Goal: Task Accomplishment & Management: Use online tool/utility

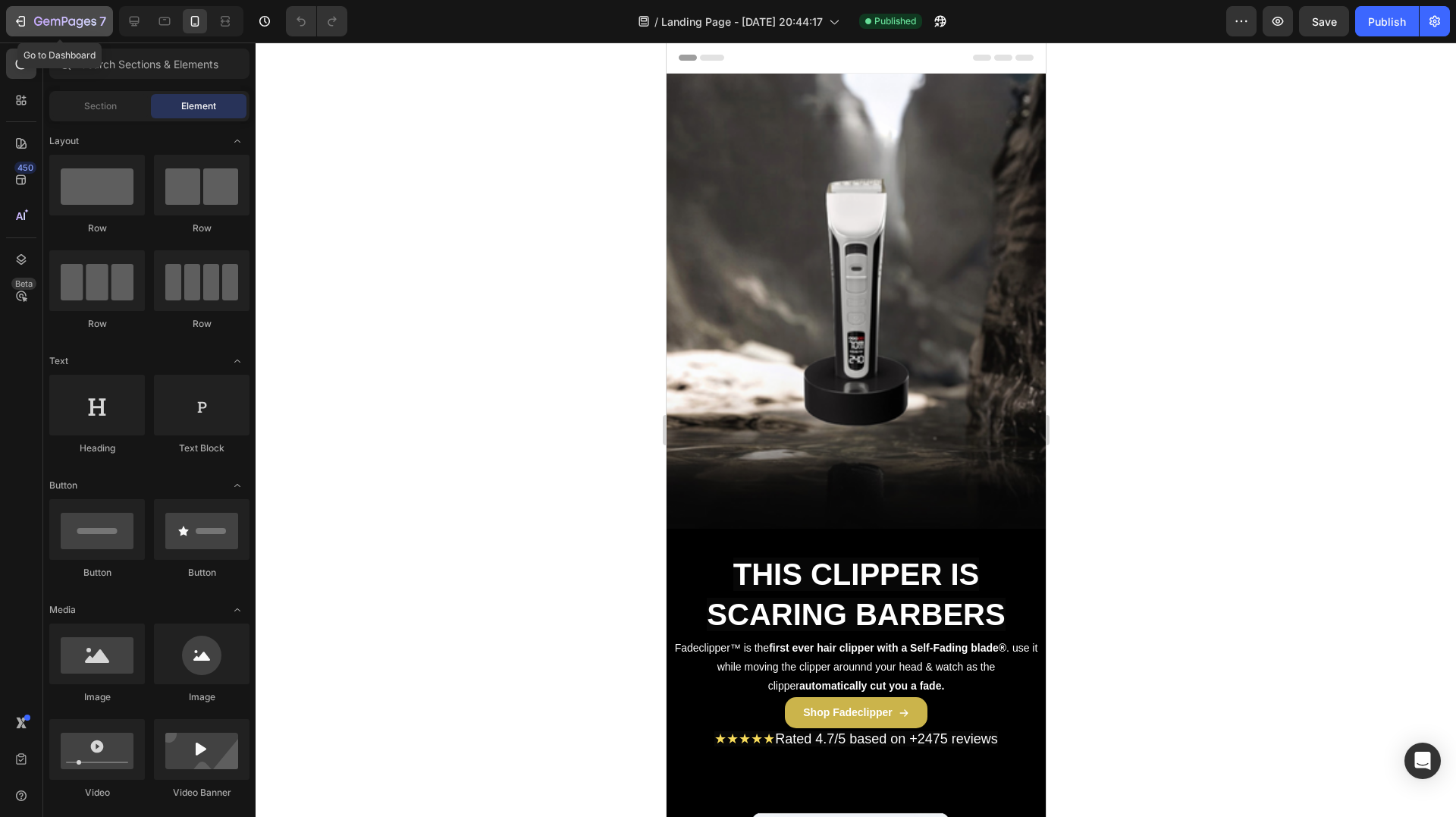
click at [43, 15] on div "7" at bounding box center [70, 21] width 72 height 18
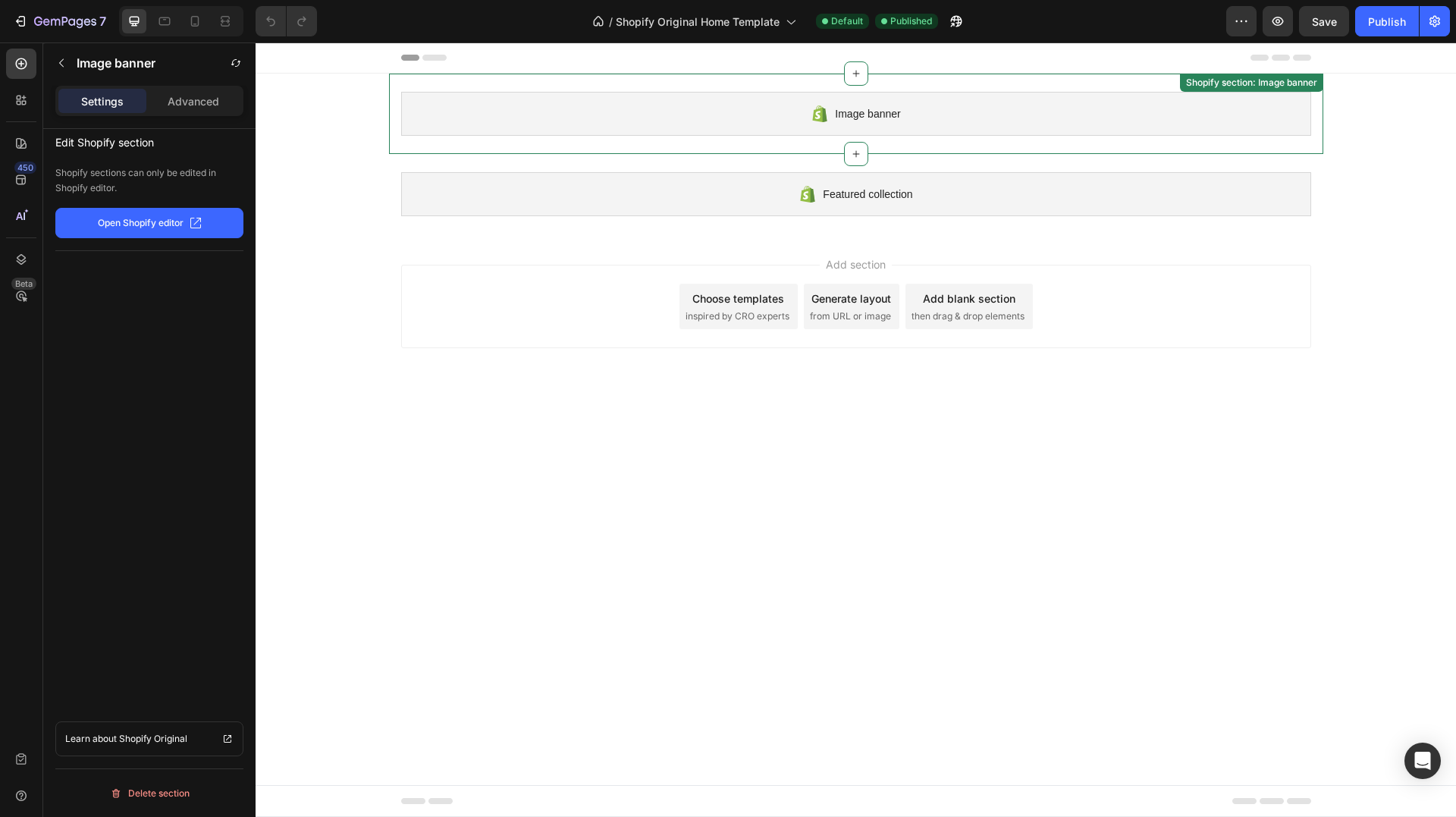
click at [942, 96] on div "Image banner" at bounding box center [856, 114] width 910 height 44
click at [185, 111] on div "Advanced" at bounding box center [193, 100] width 88 height 24
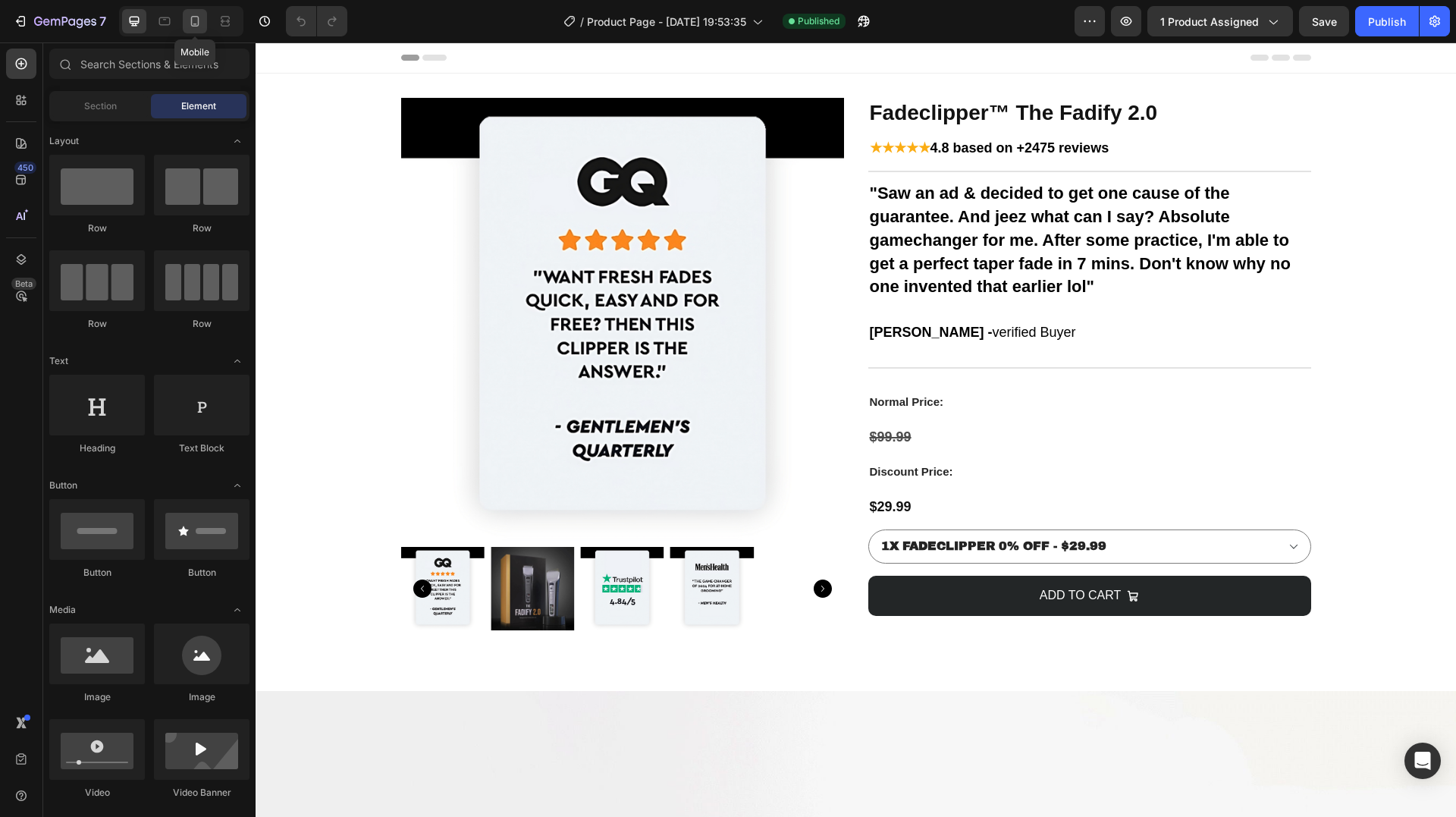
click at [192, 19] on icon at bounding box center [195, 21] width 9 height 11
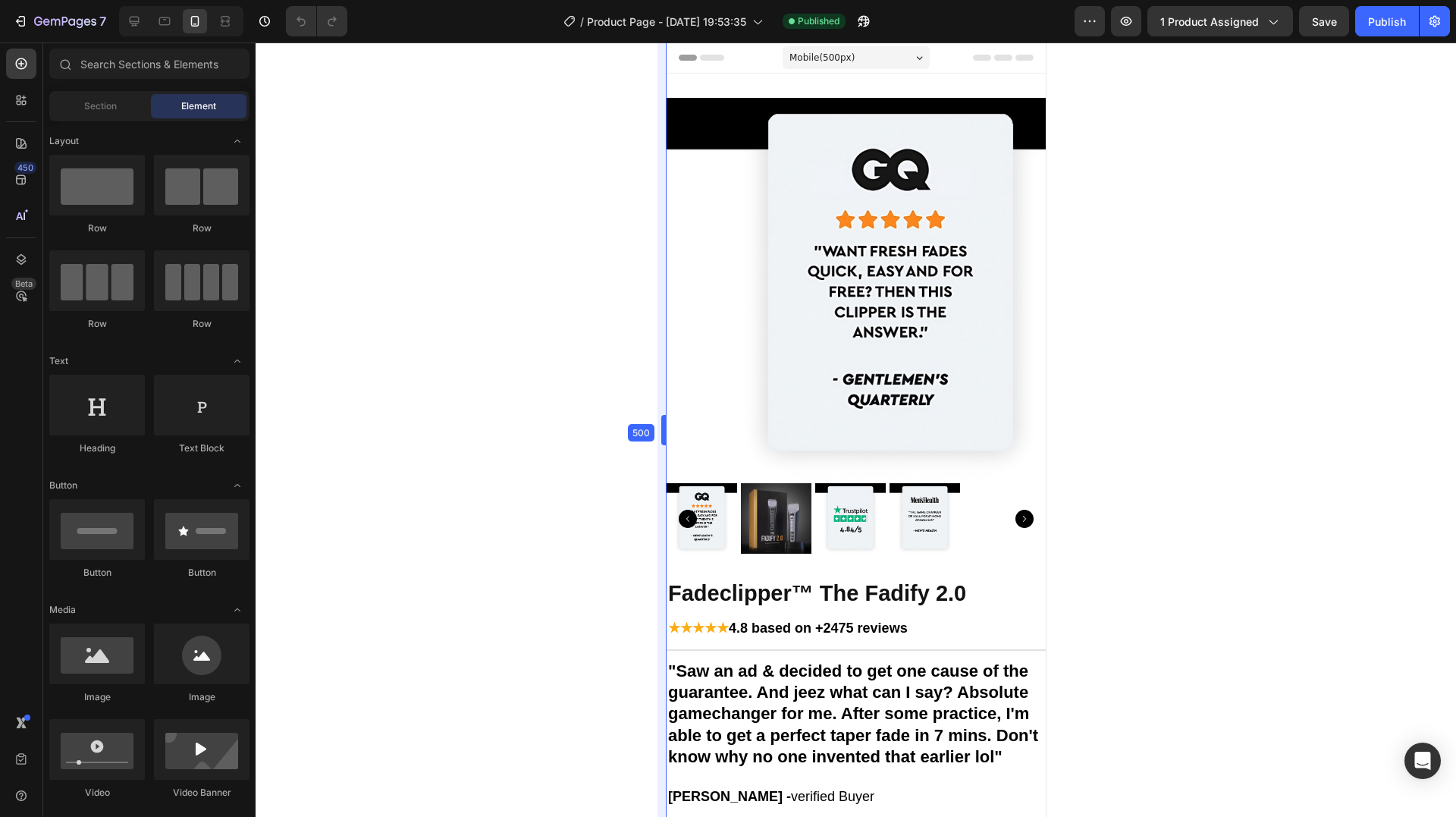
drag, startPoint x: 659, startPoint y: 361, endPoint x: 662, endPoint y: 414, distance: 53.1
click at [890, 63] on div "Mobile ( 500 px)" at bounding box center [855, 57] width 147 height 23
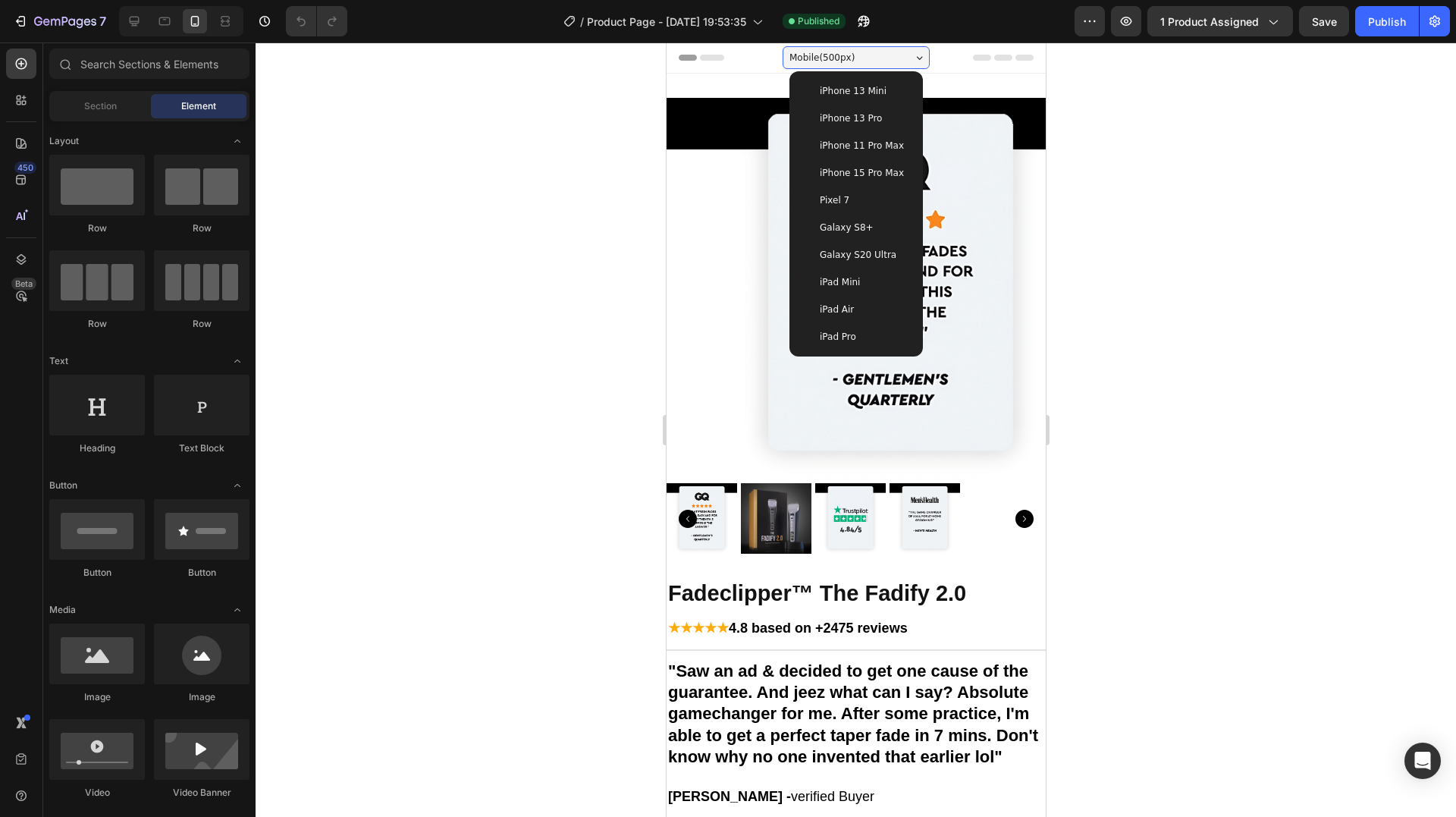
click at [856, 170] on span "iPhone 15 Pro Max" at bounding box center [861, 172] width 84 height 15
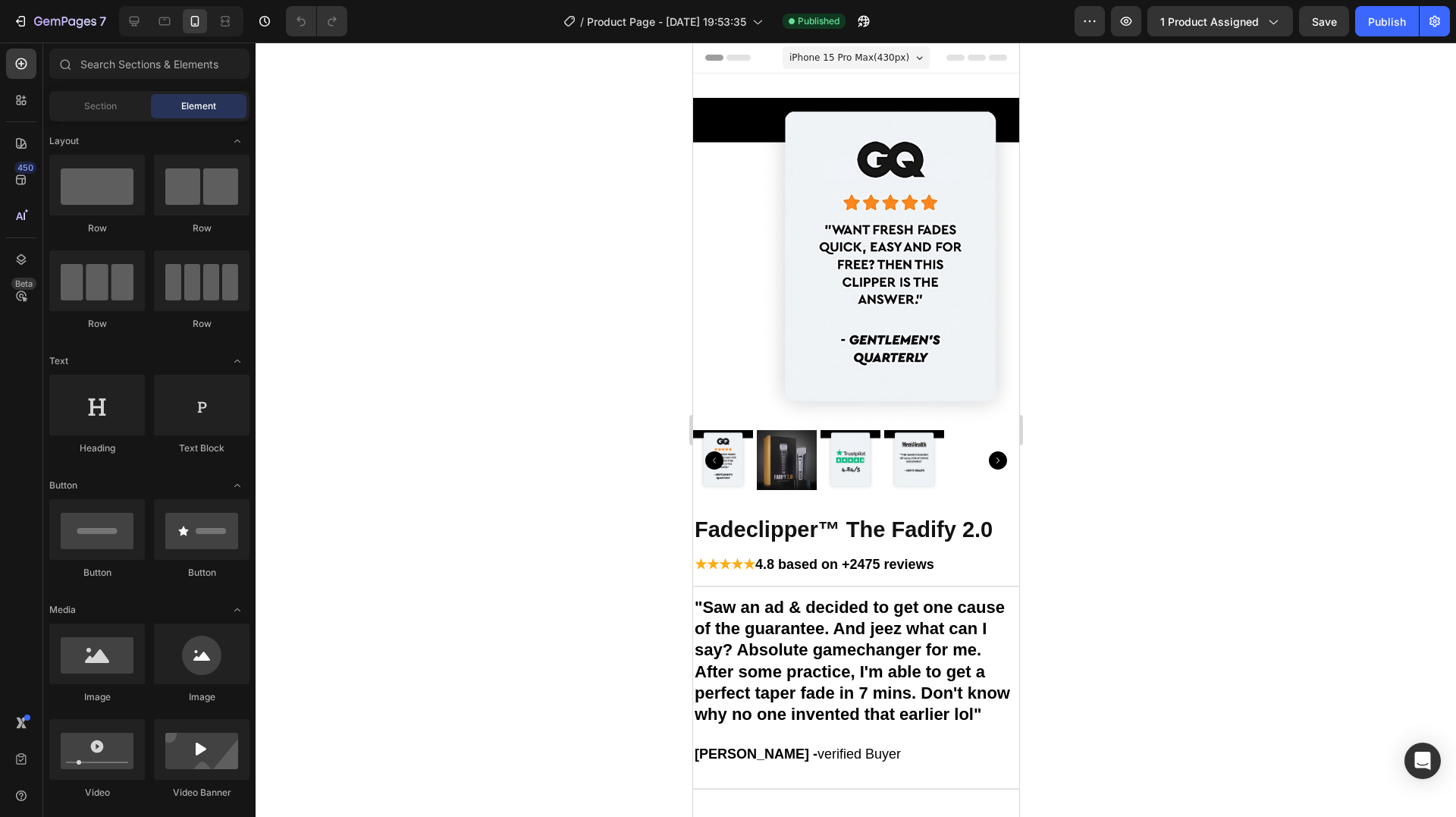
click at [856, 59] on span "iPhone 15 Pro Max ( 430 px)" at bounding box center [849, 57] width 120 height 15
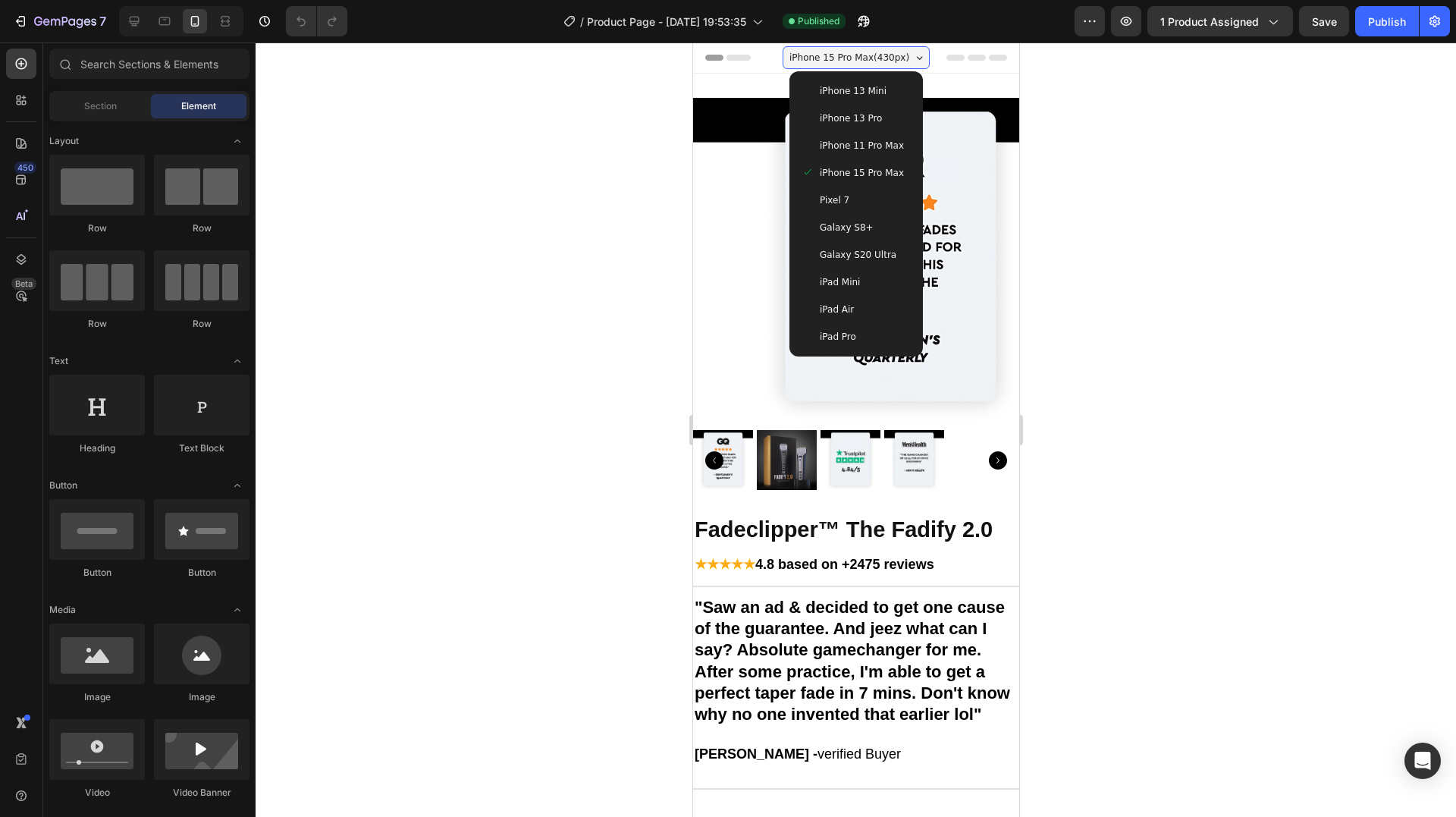
click at [877, 138] on span "iPhone 11 Pro Max" at bounding box center [861, 145] width 84 height 15
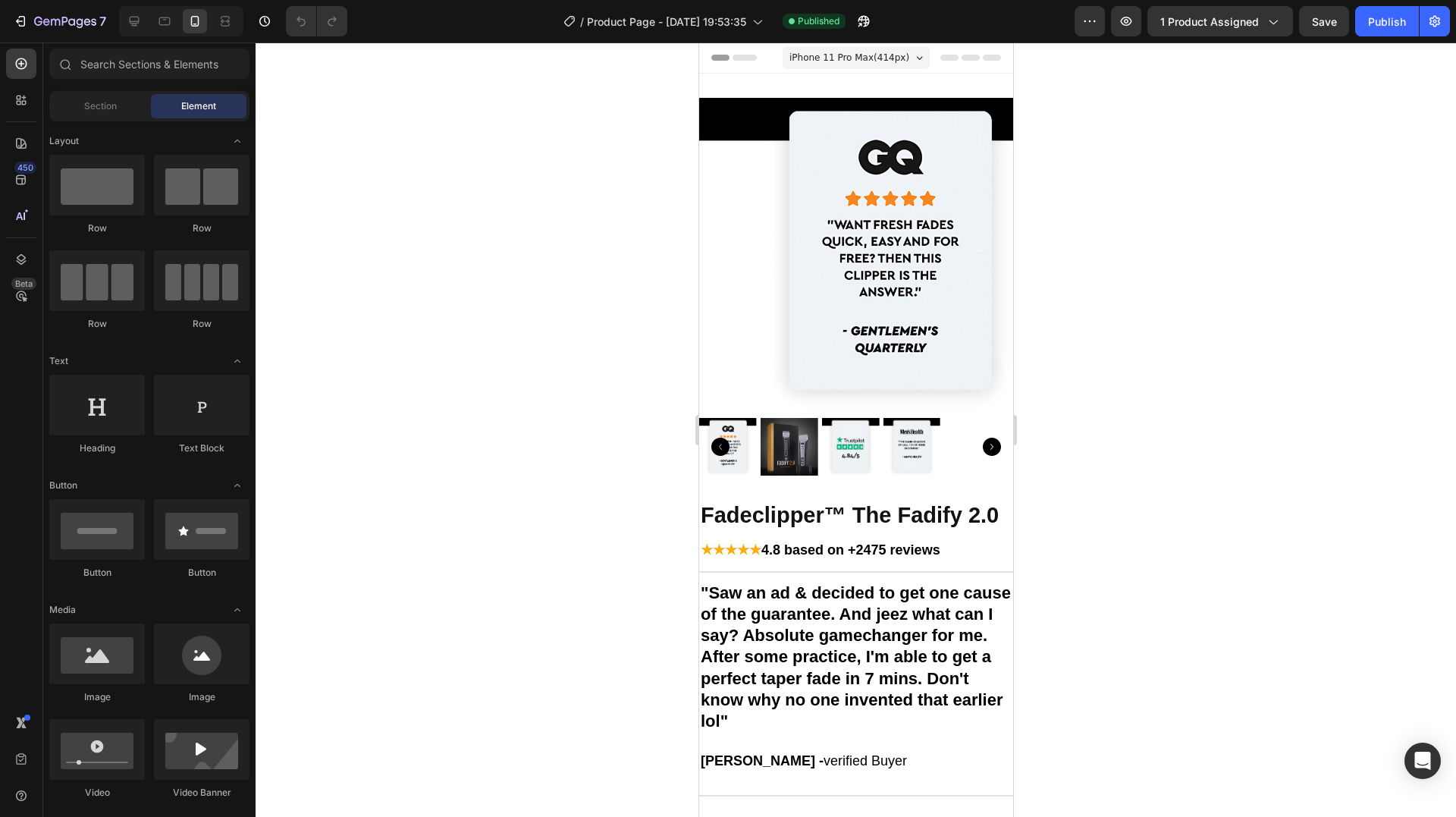
click at [840, 62] on span "iPhone 11 Pro Max ( 414 px)" at bounding box center [849, 57] width 120 height 15
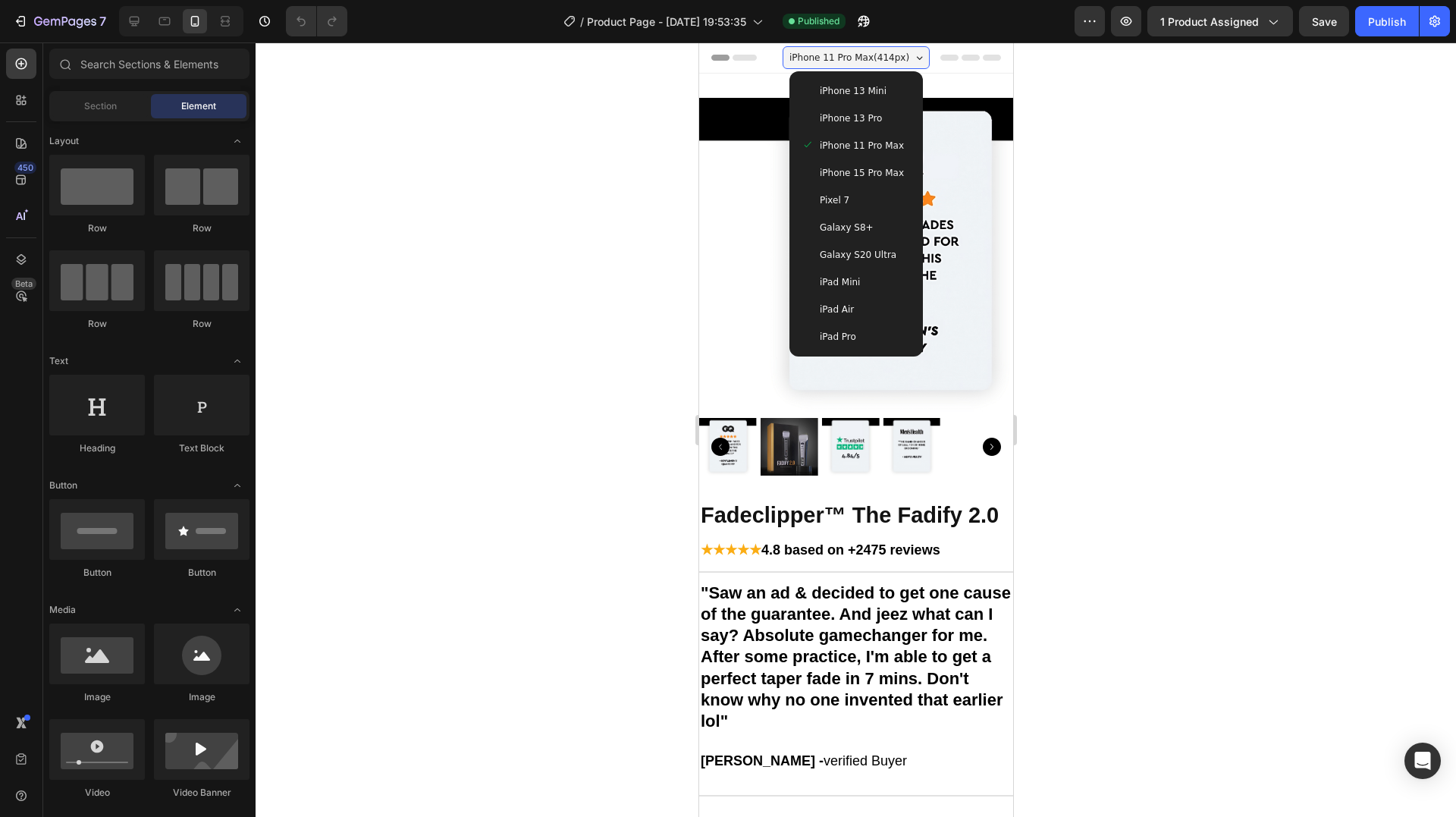
click at [854, 98] on span "iPhone 13 Mini" at bounding box center [853, 90] width 67 height 15
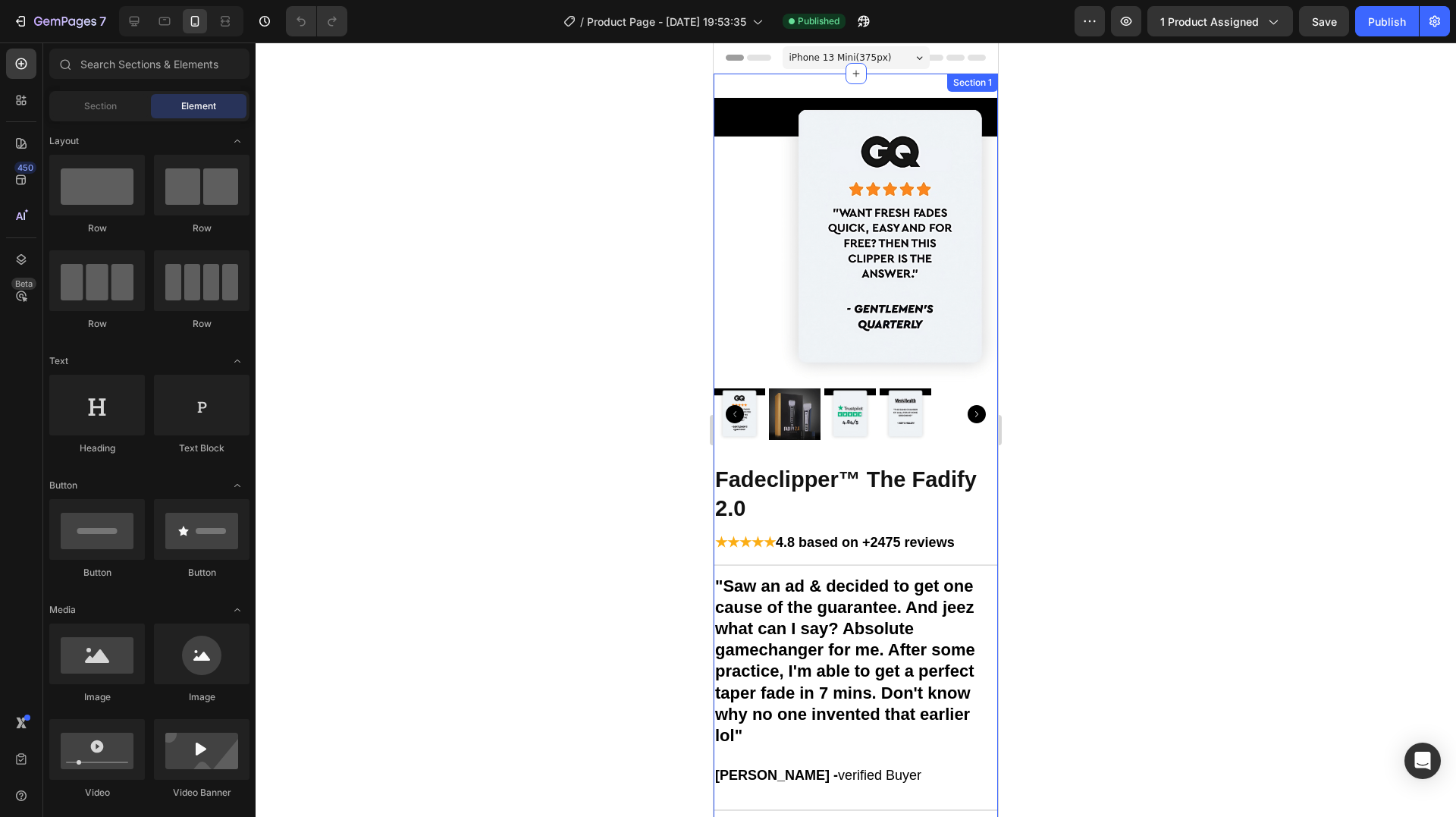
click at [855, 58] on span "iPhone 13 Mini ( 375 px)" at bounding box center [841, 57] width 103 height 15
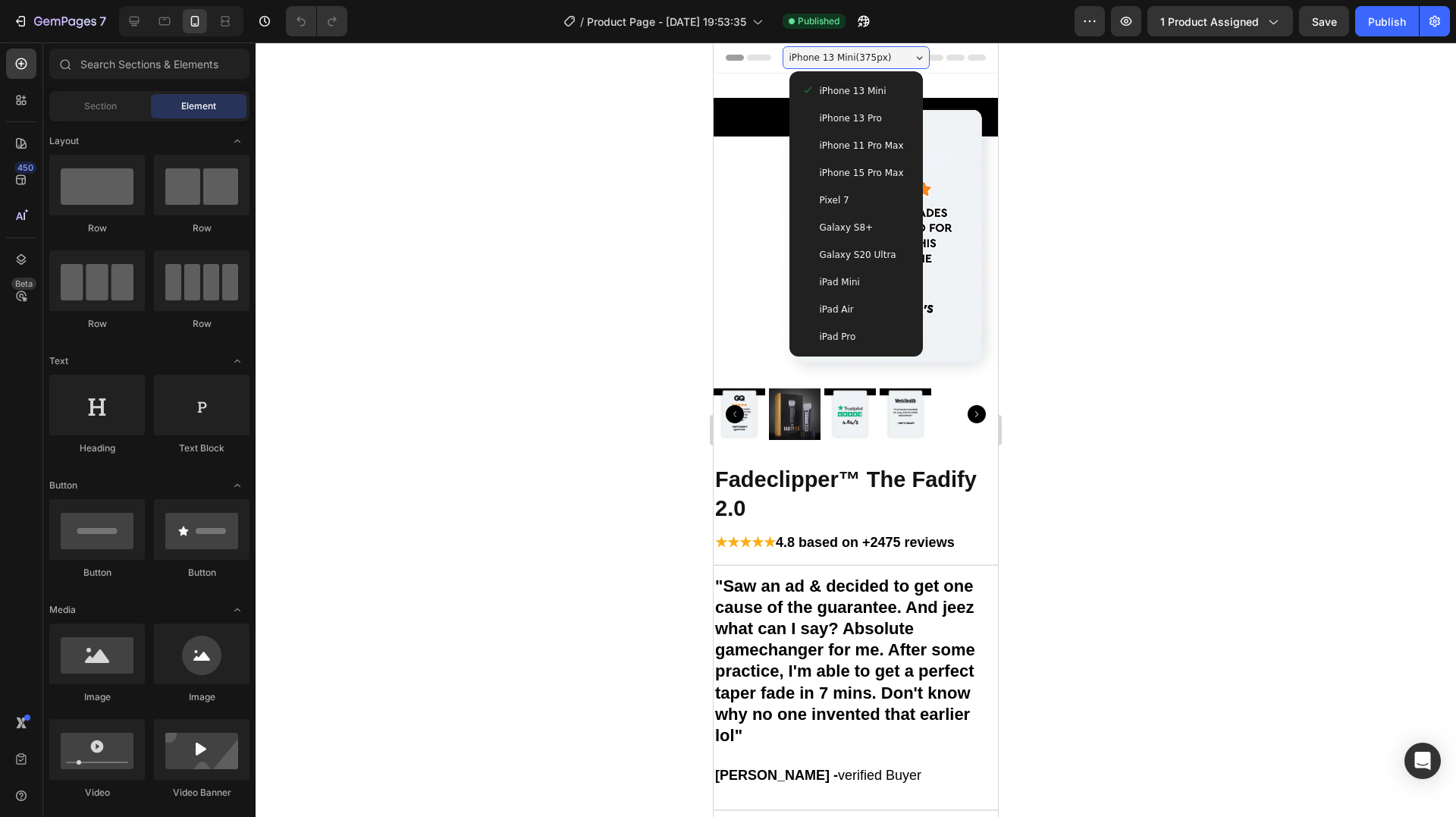
click at [864, 172] on span "iPhone 15 Pro Max" at bounding box center [862, 172] width 84 height 15
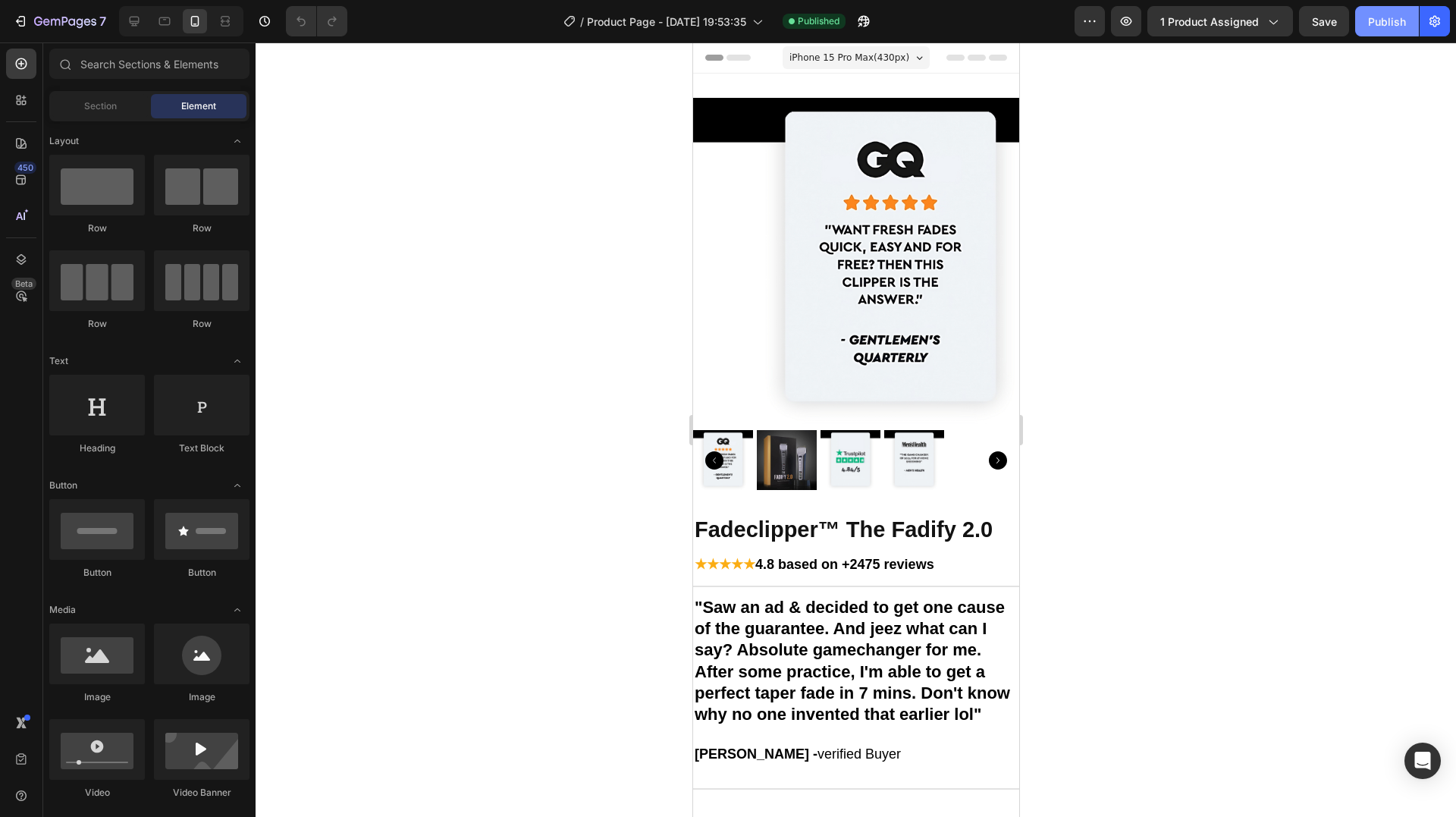
click at [1387, 23] on div "Publish" at bounding box center [1387, 22] width 38 height 16
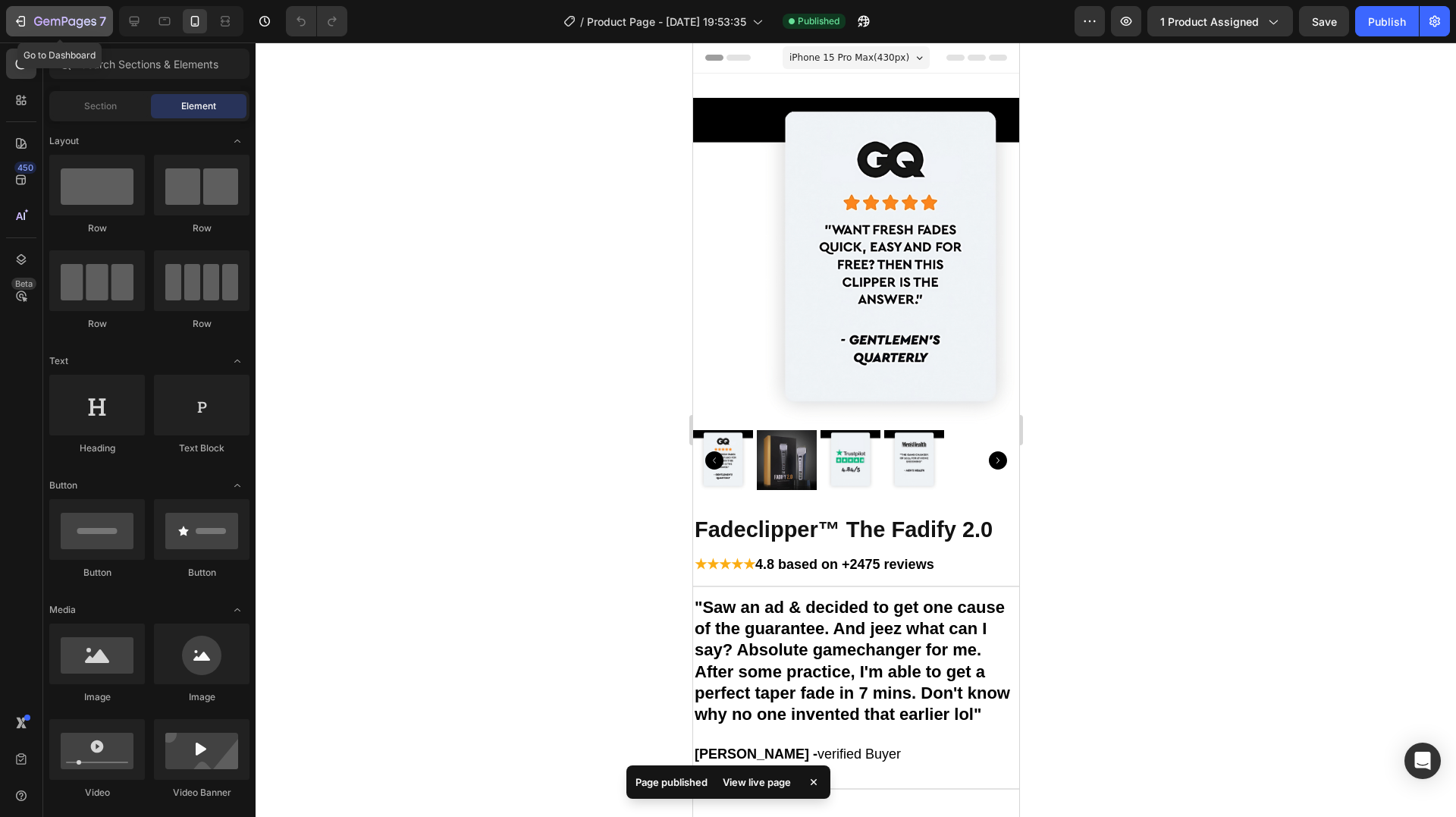
click at [26, 18] on icon "button" at bounding box center [20, 21] width 15 height 15
